Goal: Task Accomplishment & Management: Manage account settings

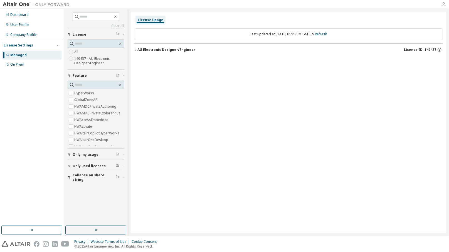
click at [444, 4] on icon "button" at bounding box center [443, 4] width 4 height 4
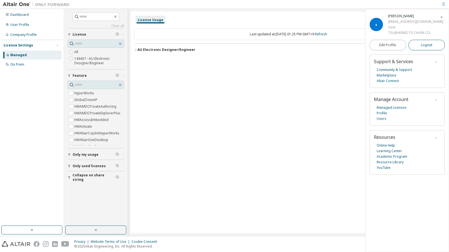
click at [426, 48] on span "Logout" at bounding box center [426, 45] width 11 height 6
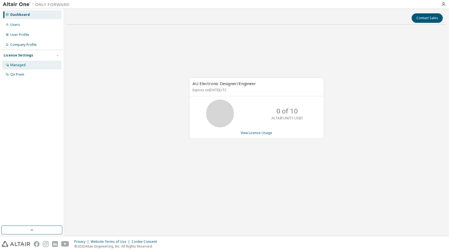
click at [21, 67] on div "Managed" at bounding box center [31, 65] width 59 height 9
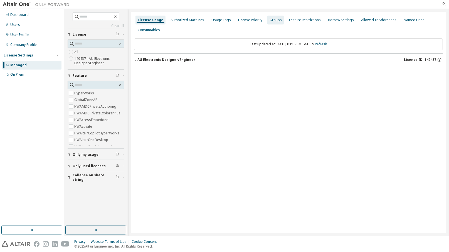
click at [273, 22] on div "Groups" at bounding box center [275, 20] width 17 height 9
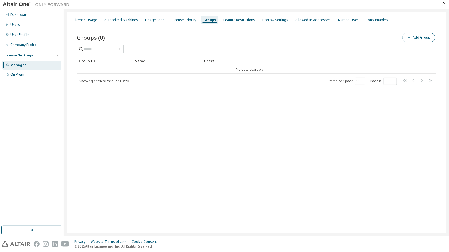
click at [424, 40] on button "Add Group" at bounding box center [418, 37] width 33 height 9
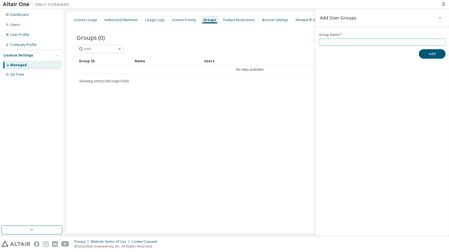
click at [331, 43] on input "text" at bounding box center [382, 42] width 124 height 4
type input "*"
type input "*******"
click at [430, 55] on button "Add" at bounding box center [432, 53] width 27 height 9
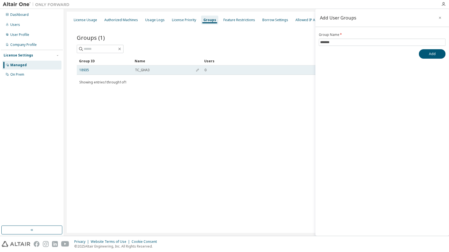
click at [213, 72] on div "0" at bounding box center [313, 70] width 216 height 4
click at [85, 71] on link "18935" at bounding box center [84, 70] width 10 height 4
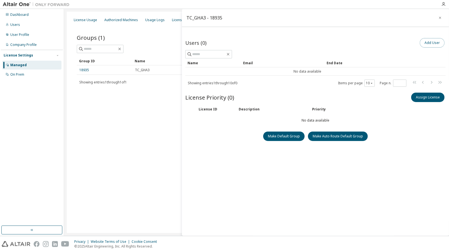
click at [426, 44] on button "Add User" at bounding box center [432, 42] width 25 height 9
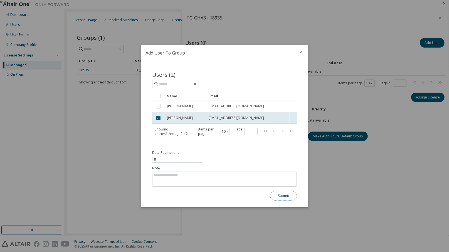
click at [287, 196] on button "Submit" at bounding box center [283, 195] width 27 height 9
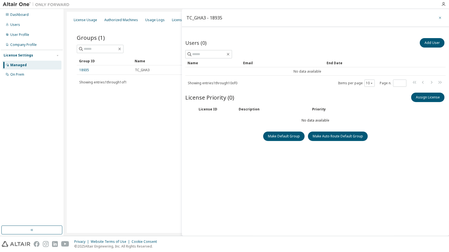
click at [439, 18] on icon "button" at bounding box center [440, 18] width 4 height 4
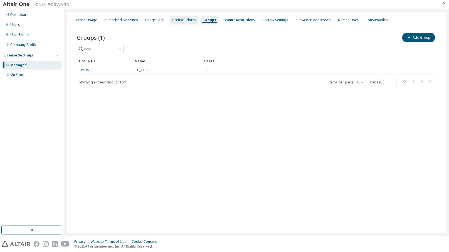
click at [175, 21] on div "License Priority" at bounding box center [184, 20] width 24 height 4
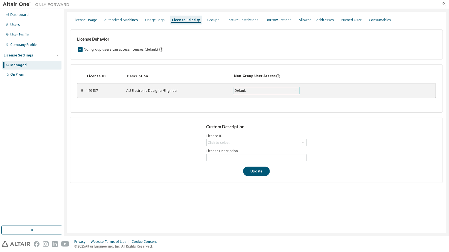
click at [298, 91] on icon at bounding box center [297, 91] width 6 height 6
click at [269, 111] on li "False" at bounding box center [266, 112] width 65 height 7
click at [322, 93] on button "Save" at bounding box center [320, 90] width 27 height 9
click at [296, 91] on icon at bounding box center [297, 91] width 6 height 6
click at [283, 97] on li "Default" at bounding box center [266, 97] width 65 height 7
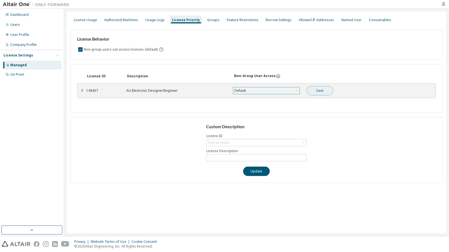
click at [324, 92] on button "Save" at bounding box center [320, 90] width 27 height 9
click at [24, 67] on div "Managed" at bounding box center [18, 65] width 16 height 4
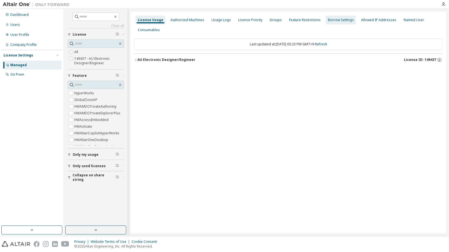
click at [271, 23] on div "Groups" at bounding box center [275, 20] width 17 height 9
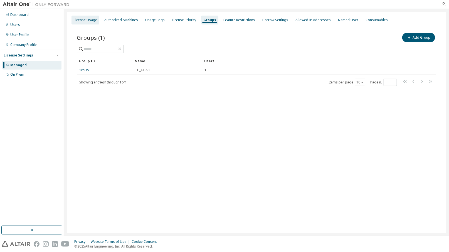
click at [85, 22] on div "License Usage" at bounding box center [85, 20] width 23 height 4
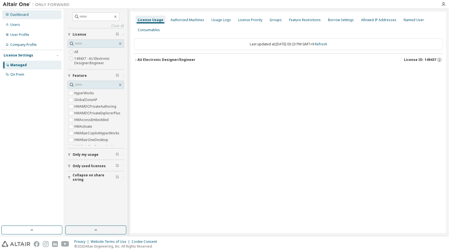
click at [17, 16] on div "Dashboard" at bounding box center [19, 15] width 18 height 4
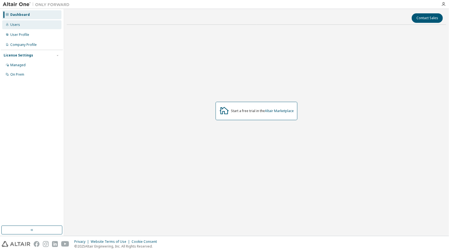
click at [16, 23] on div "Users" at bounding box center [15, 25] width 10 height 4
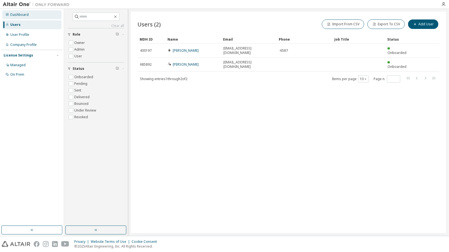
click at [19, 19] on div "Dashboard" at bounding box center [31, 14] width 59 height 9
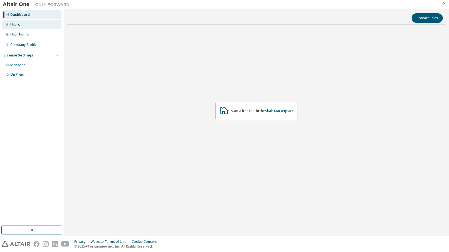
click at [19, 23] on div "Users" at bounding box center [31, 24] width 59 height 9
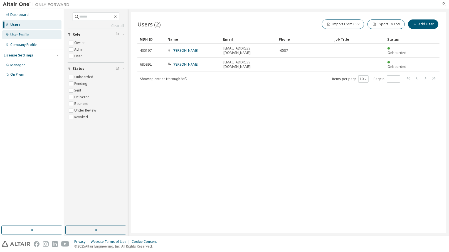
click at [20, 33] on div "User Profile" at bounding box center [19, 35] width 19 height 4
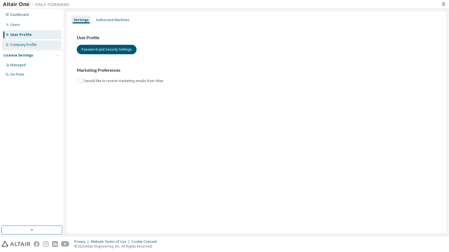
click at [20, 45] on div "Company Profile" at bounding box center [23, 45] width 26 height 4
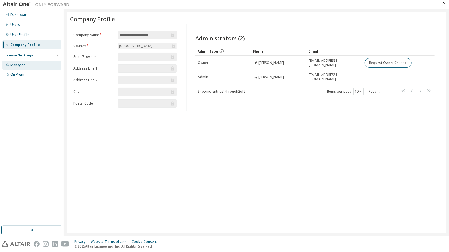
click at [17, 68] on div "Managed" at bounding box center [31, 65] width 59 height 9
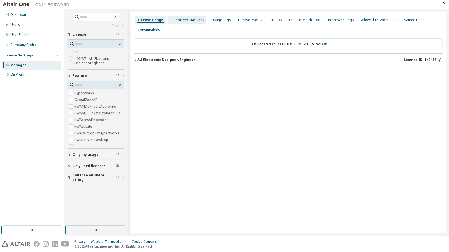
click at [193, 22] on div "Authorized Machines" at bounding box center [188, 20] width 34 height 4
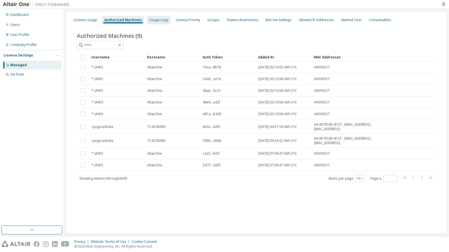
click at [152, 20] on div "Usage Logs" at bounding box center [158, 20] width 19 height 4
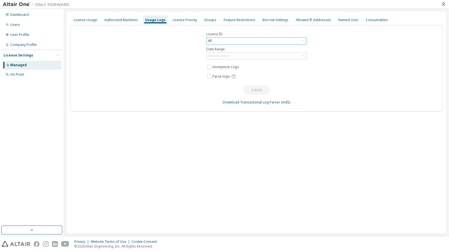
click at [303, 42] on icon at bounding box center [304, 41] width 6 height 6
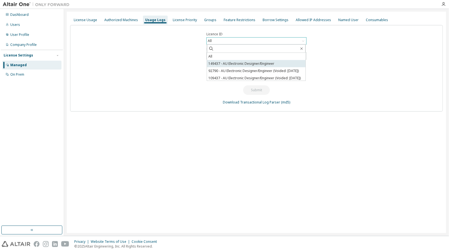
click at [263, 65] on li "149437 - AU Electronic Designer/Engineer" at bounding box center [256, 63] width 99 height 7
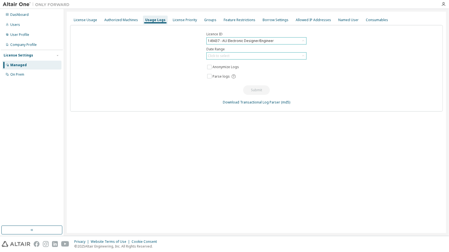
click at [301, 56] on icon at bounding box center [304, 56] width 6 height 6
click at [287, 71] on li "Last 30 days" at bounding box center [256, 71] width 99 height 7
click at [262, 87] on button "Submit" at bounding box center [256, 89] width 27 height 9
click at [304, 55] on icon at bounding box center [304, 56] width 6 height 6
click at [305, 42] on icon at bounding box center [304, 41] width 6 height 6
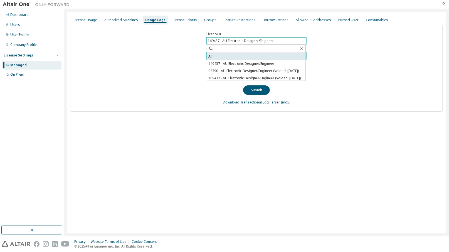
click at [297, 54] on li "All" at bounding box center [256, 56] width 99 height 7
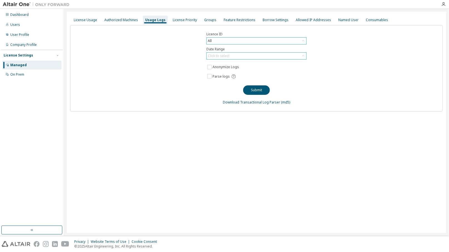
click at [315, 58] on div "Licence ID All Date Range Click to select Anonymize Logs Parse logs Submit Down…" at bounding box center [256, 68] width 373 height 87
click at [261, 90] on button "Submit" at bounding box center [256, 89] width 27 height 9
click at [296, 77] on span "Parse logs" at bounding box center [256, 76] width 100 height 7
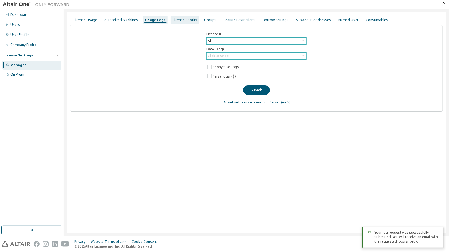
click at [191, 20] on div "License Priority" at bounding box center [185, 20] width 24 height 4
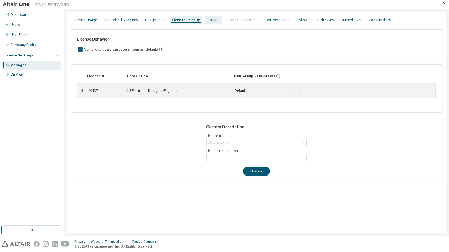
click at [213, 19] on div "Groups" at bounding box center [213, 20] width 12 height 4
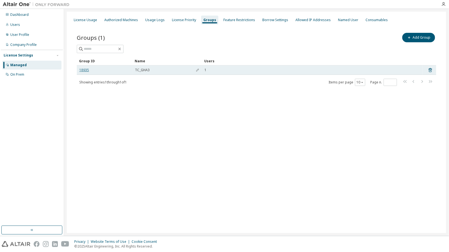
click at [85, 70] on link "18935" at bounding box center [84, 70] width 10 height 4
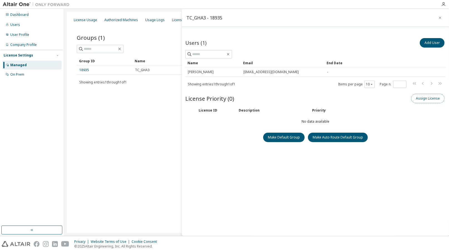
click at [414, 98] on button "Assign License" at bounding box center [427, 98] width 33 height 9
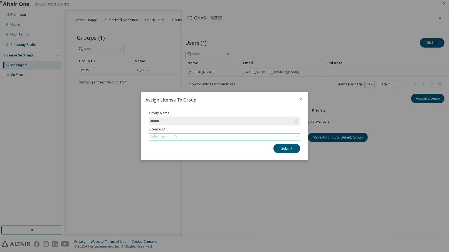
click at [299, 134] on icon at bounding box center [297, 137] width 6 height 6
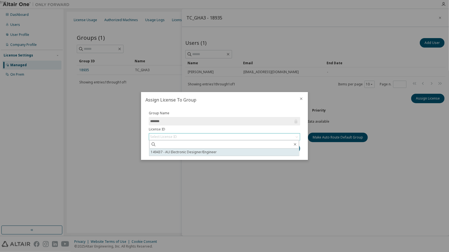
click at [276, 153] on li "149437 - AU Electronic Designer/Engineer" at bounding box center [224, 152] width 150 height 7
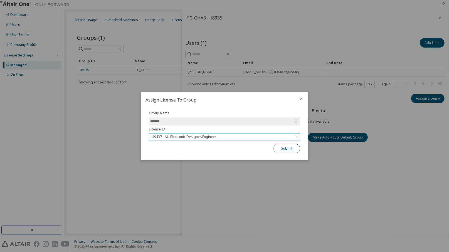
click at [287, 151] on button "Submit" at bounding box center [287, 148] width 27 height 9
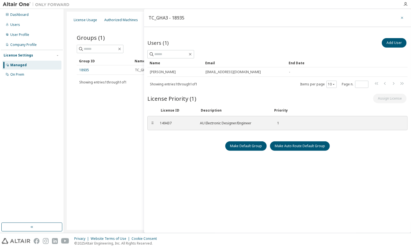
click at [401, 18] on icon "button" at bounding box center [403, 18] width 4 height 4
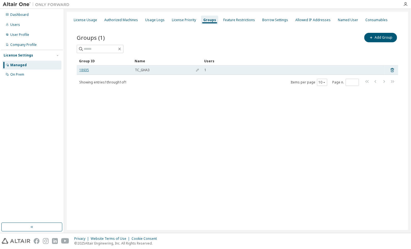
click at [85, 71] on link "18935" at bounding box center [84, 70] width 10 height 4
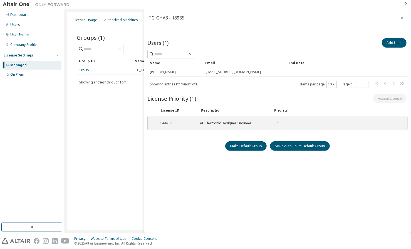
click at [401, 18] on icon "button" at bounding box center [403, 18] width 4 height 4
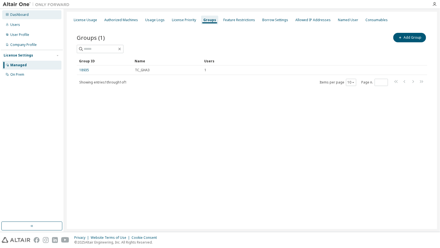
click at [24, 15] on div "Dashboard" at bounding box center [19, 15] width 18 height 4
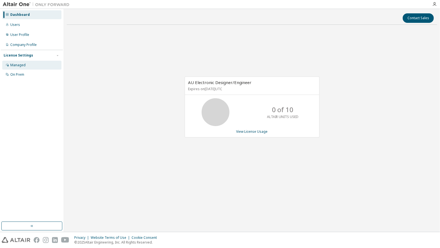
click at [23, 64] on div "Managed" at bounding box center [17, 65] width 15 height 4
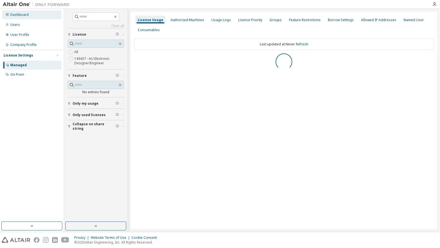
click at [26, 16] on div "Dashboard" at bounding box center [19, 15] width 18 height 4
